Goal: Navigation & Orientation: Find specific page/section

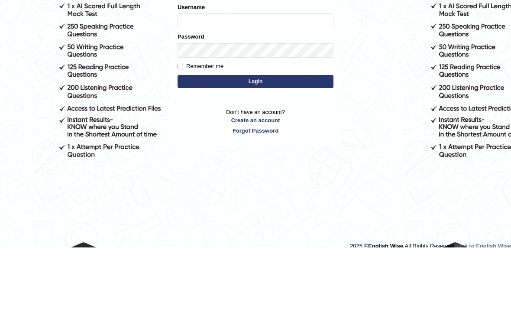
click at [255, 143] on button "Login" at bounding box center [255, 142] width 156 height 13
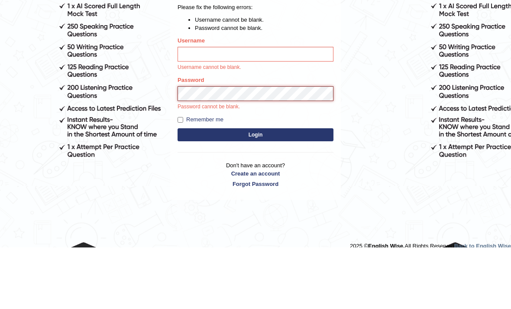
scroll to position [61, 0]
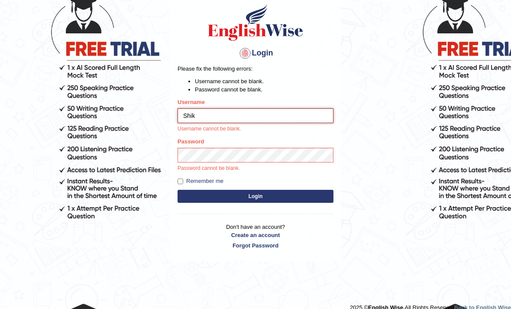
type input "Shiks"
type input "`"
type input "1"
click at [255, 195] on button "Login" at bounding box center [255, 196] width 156 height 13
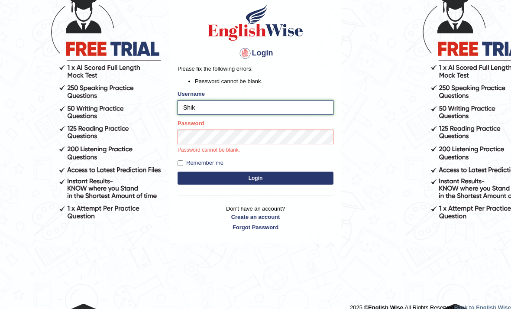
type input "Shikshyachhetri"
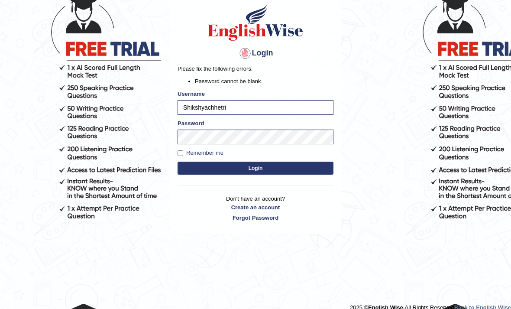
click at [191, 167] on button "Login" at bounding box center [255, 167] width 156 height 13
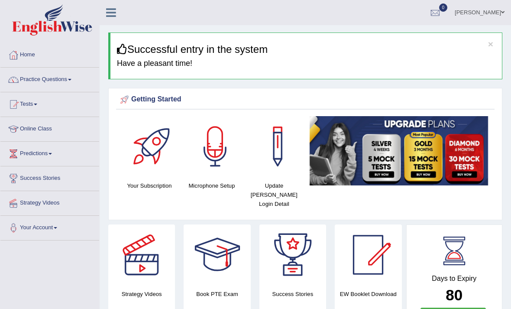
click at [44, 89] on link "Practice Questions" at bounding box center [49, 79] width 99 height 22
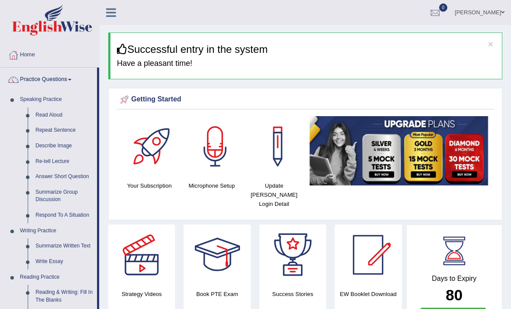
scroll to position [16, 0]
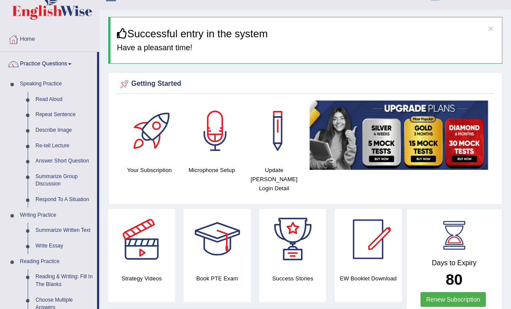
click at [47, 230] on div at bounding box center [255, 154] width 511 height 309
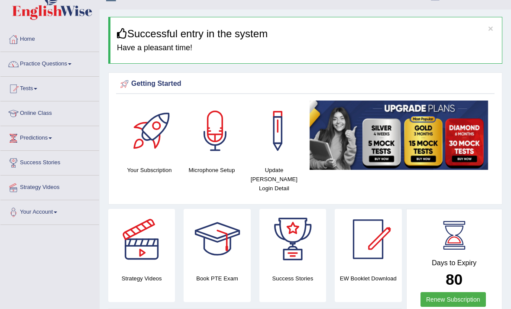
click at [58, 65] on link "Practice Questions" at bounding box center [49, 63] width 99 height 22
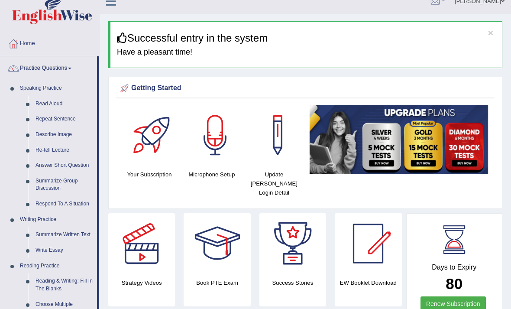
scroll to position [11, 0]
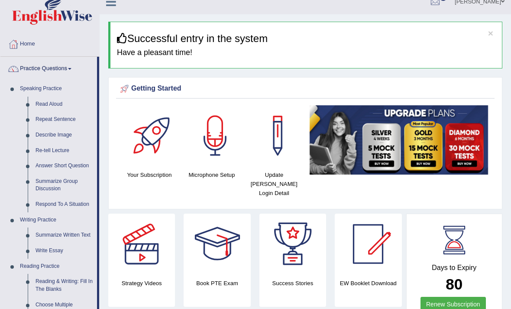
click at [46, 235] on div at bounding box center [255, 154] width 511 height 309
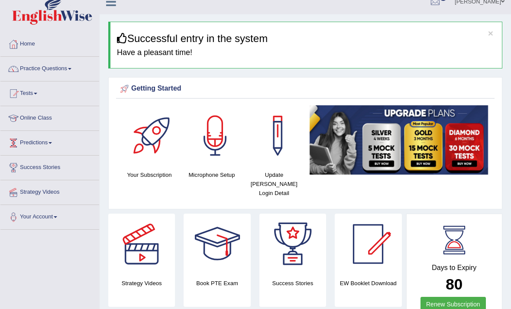
click at [18, 146] on div at bounding box center [13, 142] width 13 height 13
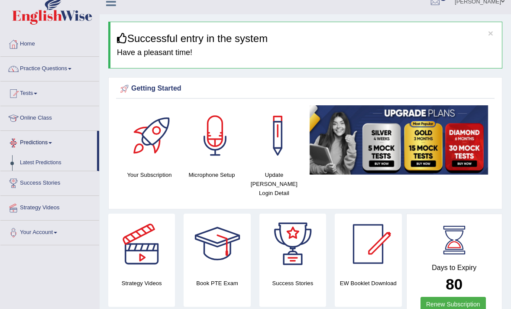
click at [19, 126] on div at bounding box center [255, 154] width 511 height 309
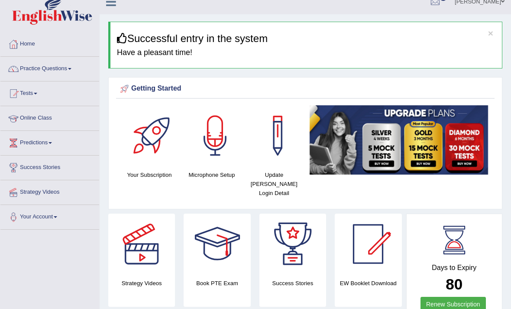
click at [32, 120] on link "Online Class" at bounding box center [49, 117] width 99 height 22
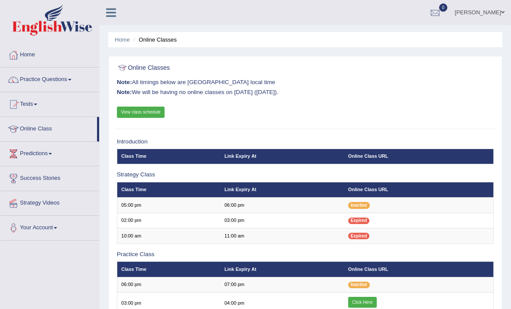
click at [28, 60] on link "Home" at bounding box center [49, 54] width 99 height 22
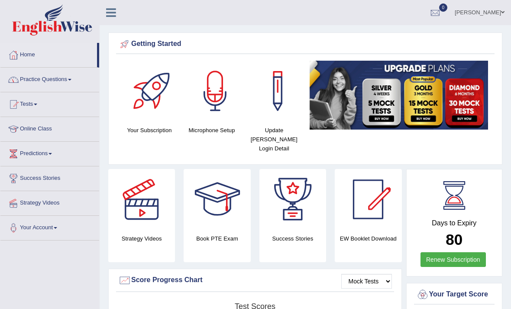
click at [19, 82] on div at bounding box center [13, 79] width 13 height 13
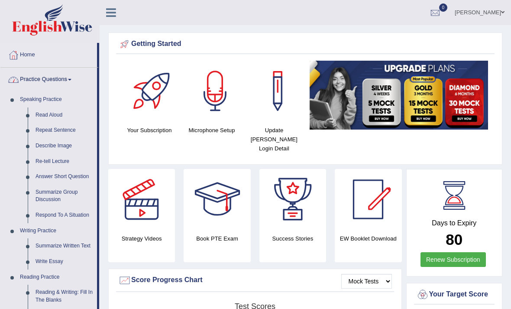
click at [39, 117] on div at bounding box center [255, 154] width 511 height 309
